Goal: Transaction & Acquisition: Purchase product/service

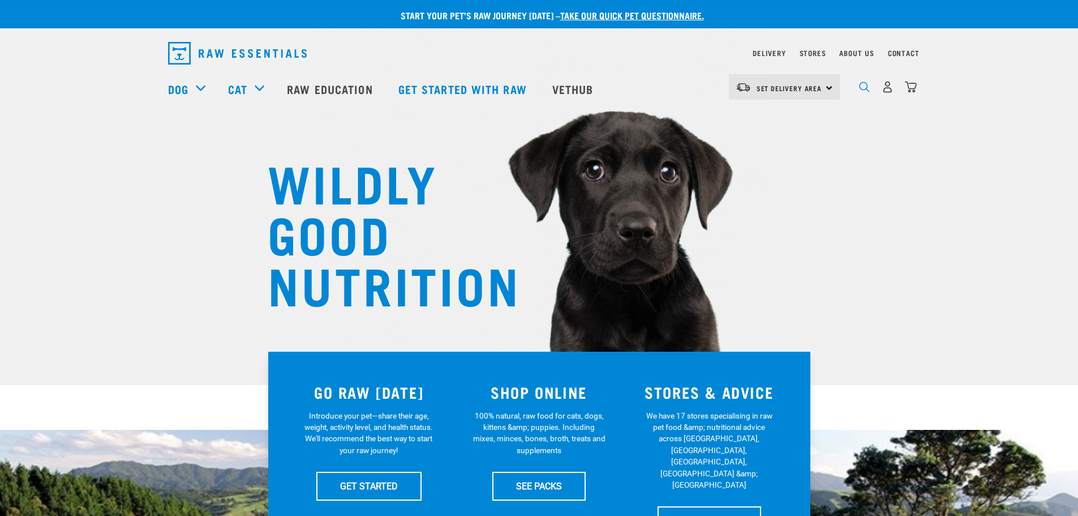
click at [866, 87] on img "dropdown navigation" at bounding box center [864, 87] width 11 height 11
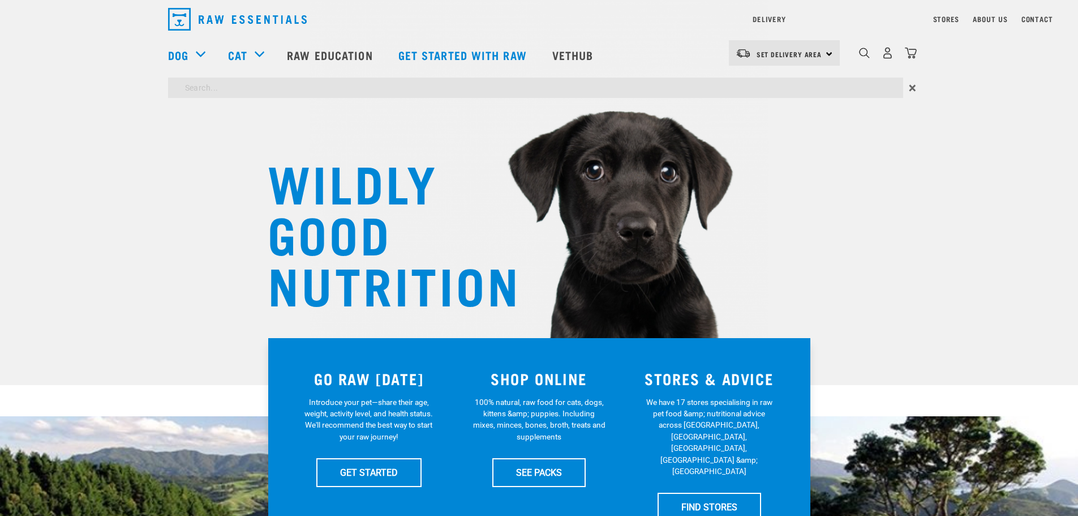
click at [387, 87] on input "search" at bounding box center [535, 88] width 735 height 20
type input "rabbit tail"
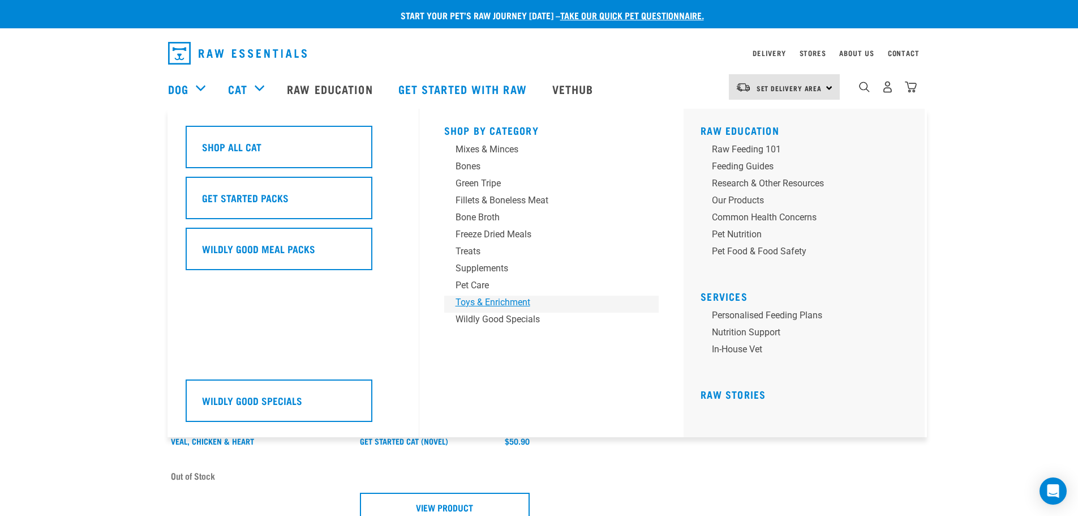
click at [485, 296] on div "Toys & Enrichment" at bounding box center [544, 303] width 177 height 14
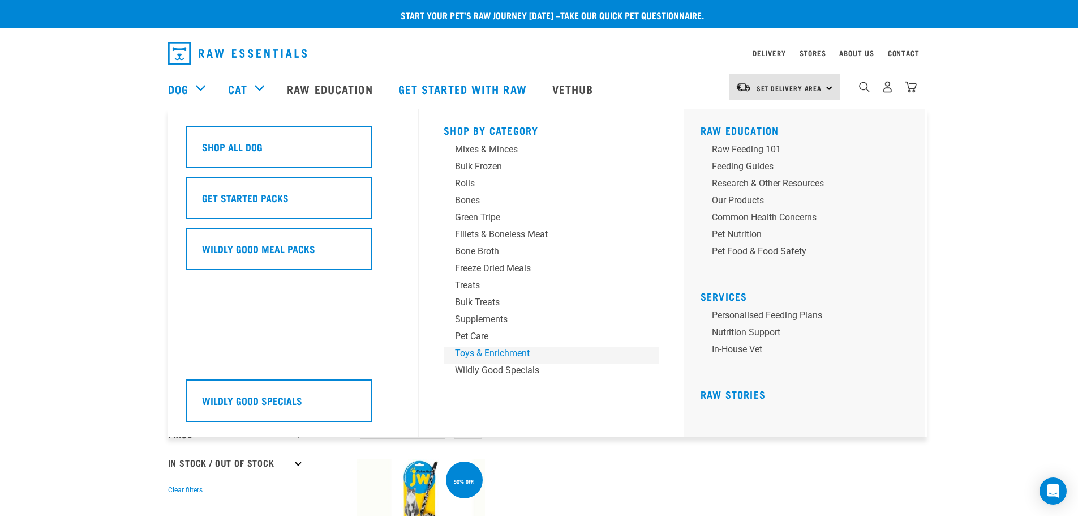
click at [517, 352] on div "Toys & Enrichment" at bounding box center [543, 353] width 177 height 14
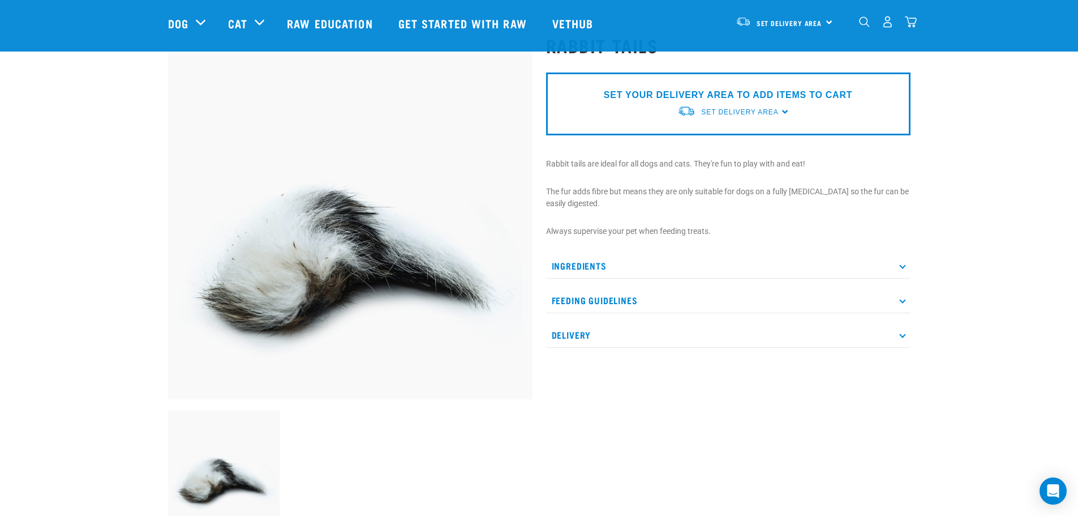
scroll to position [113, 0]
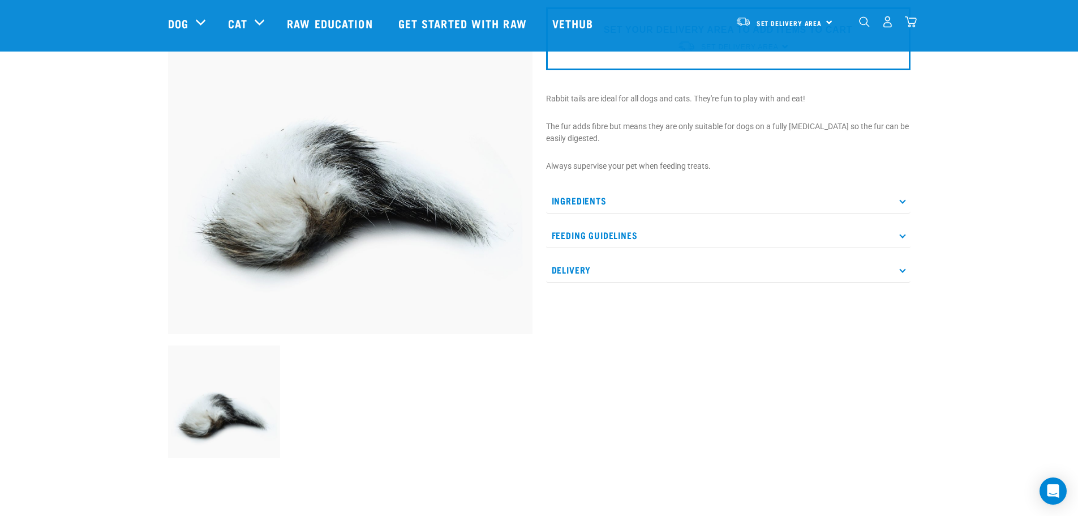
click at [735, 54] on div "Set Delivery Area" at bounding box center [739, 47] width 77 height 20
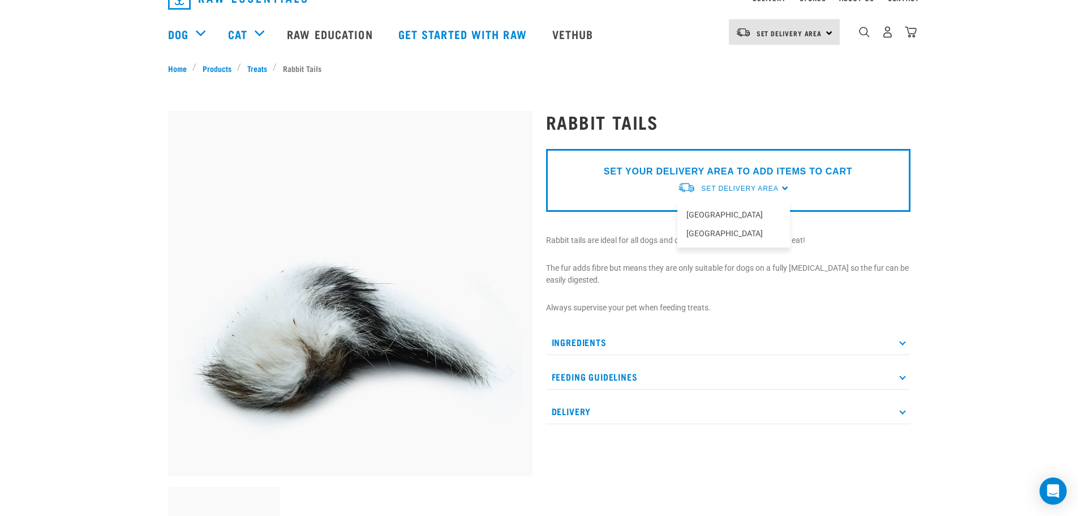
scroll to position [0, 0]
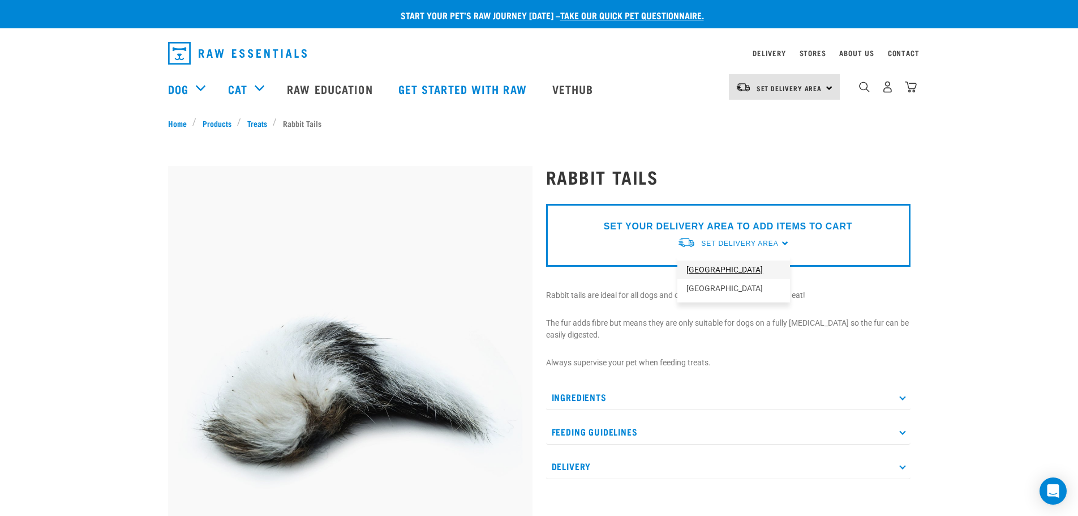
click at [718, 274] on link "[GEOGRAPHIC_DATA]" at bounding box center [734, 269] width 113 height 19
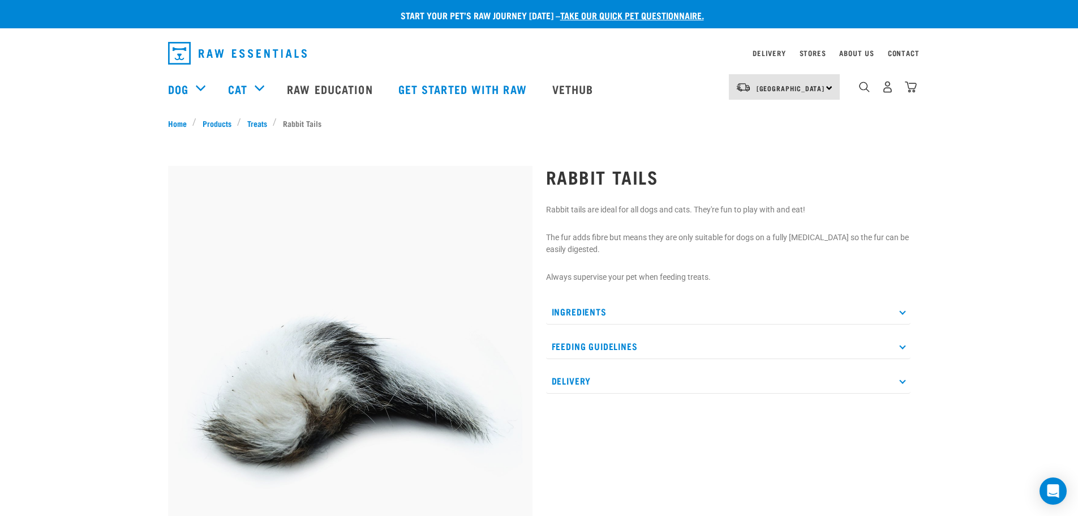
click at [374, 342] on img at bounding box center [350, 348] width 365 height 365
click at [815, 91] on div "North Island North Island South Island" at bounding box center [784, 86] width 111 height 25
click at [780, 138] on link "[GEOGRAPHIC_DATA]" at bounding box center [783, 143] width 109 height 25
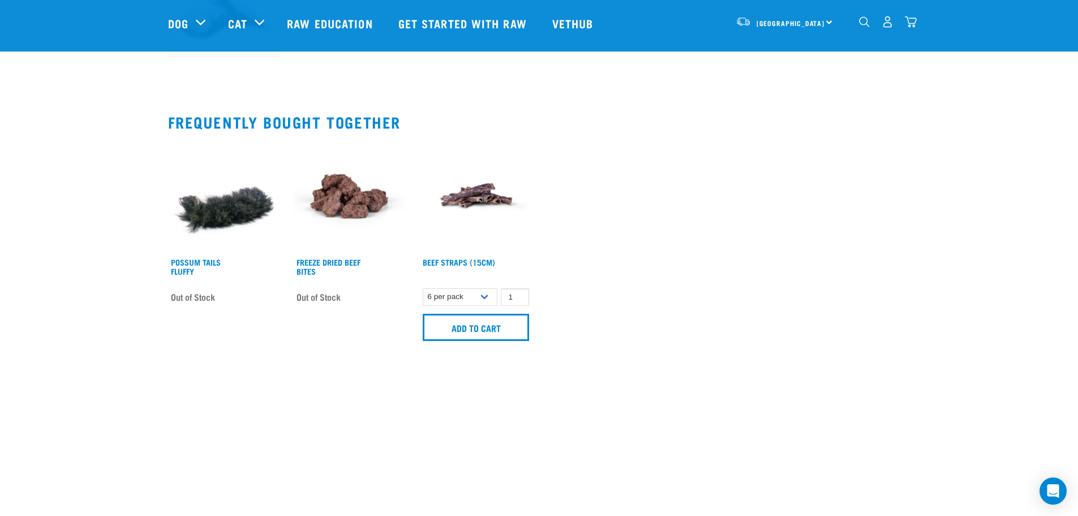
scroll to position [566, 0]
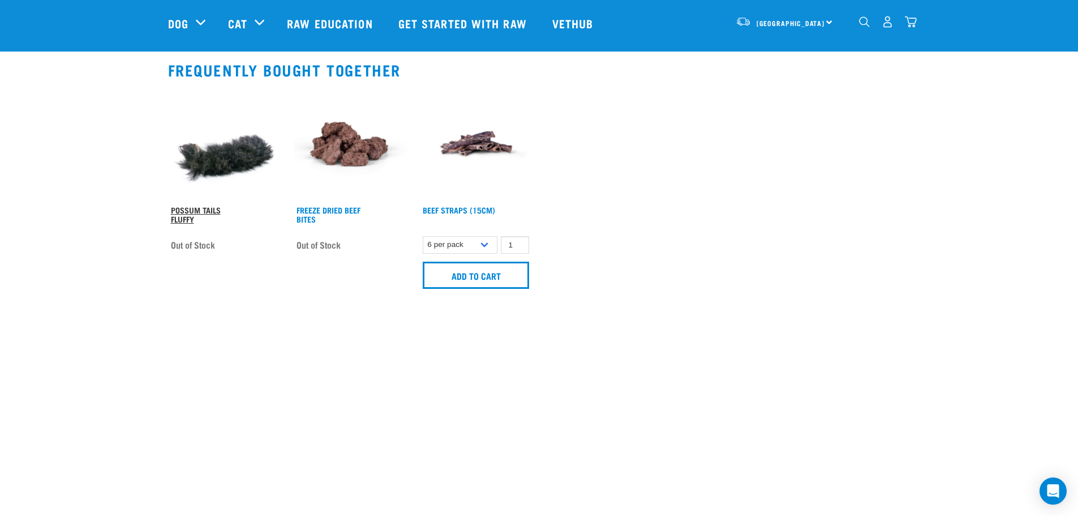
click at [191, 213] on link "Possum Tails Fluffy" at bounding box center [196, 214] width 50 height 13
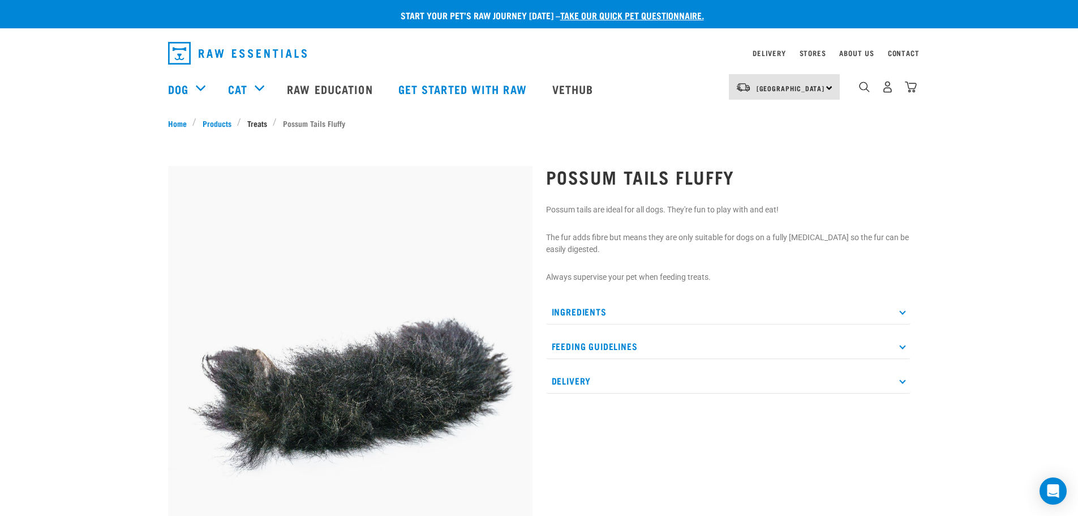
click at [254, 122] on link "Treats" at bounding box center [257, 123] width 32 height 12
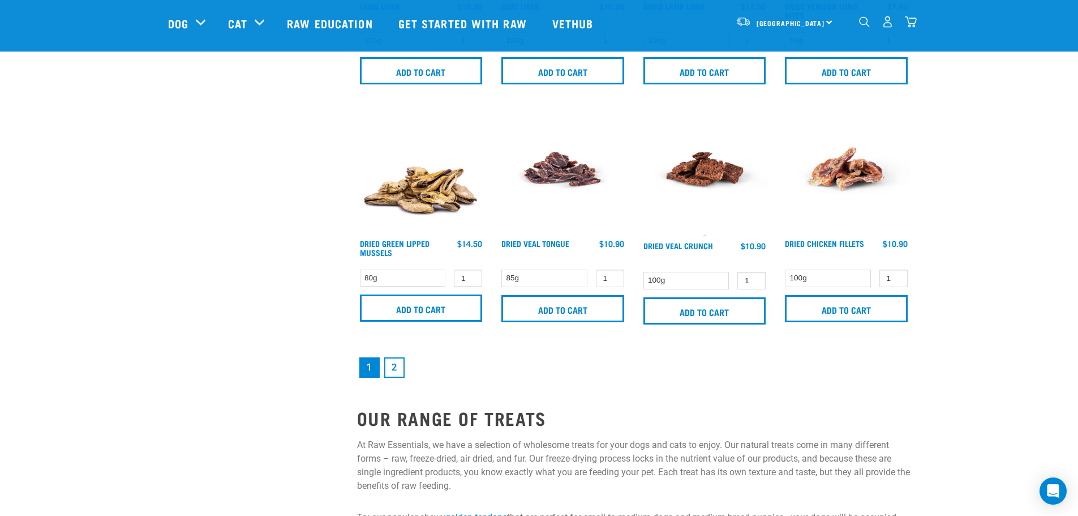
scroll to position [1642, 0]
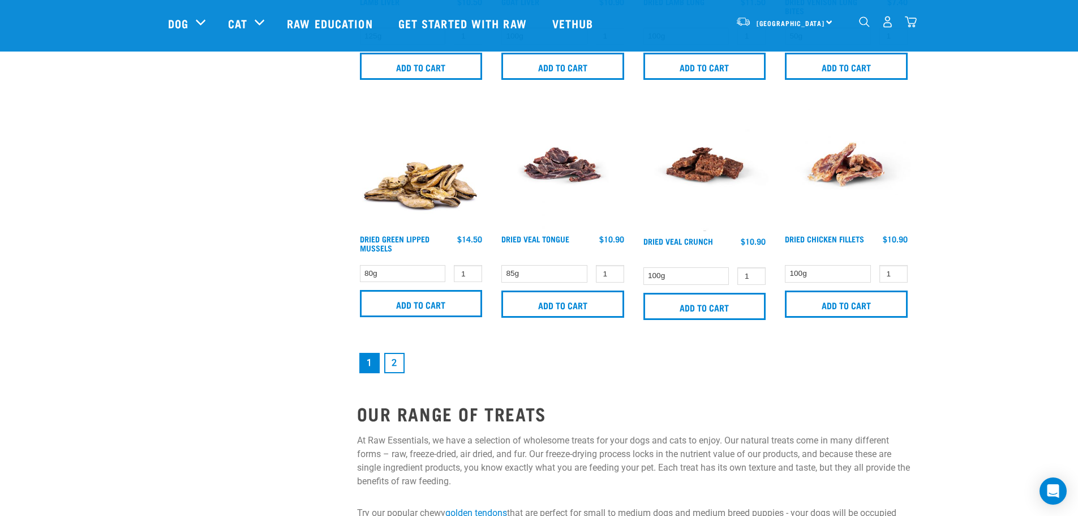
click at [396, 362] on link "2" at bounding box center [394, 363] width 20 height 20
